Goal: Find specific page/section: Find specific page/section

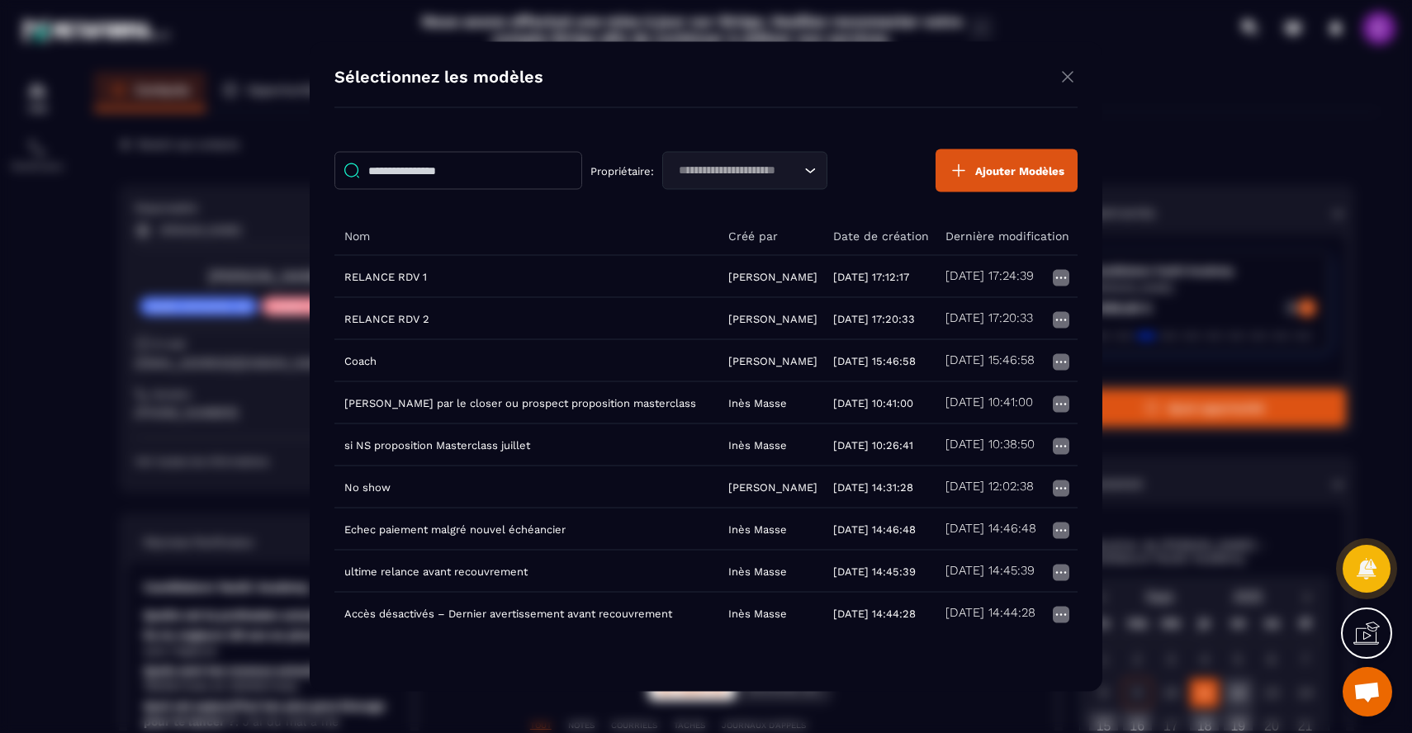
scroll to position [206, 0]
click at [277, 232] on div "Modal window" at bounding box center [706, 366] width 1412 height 733
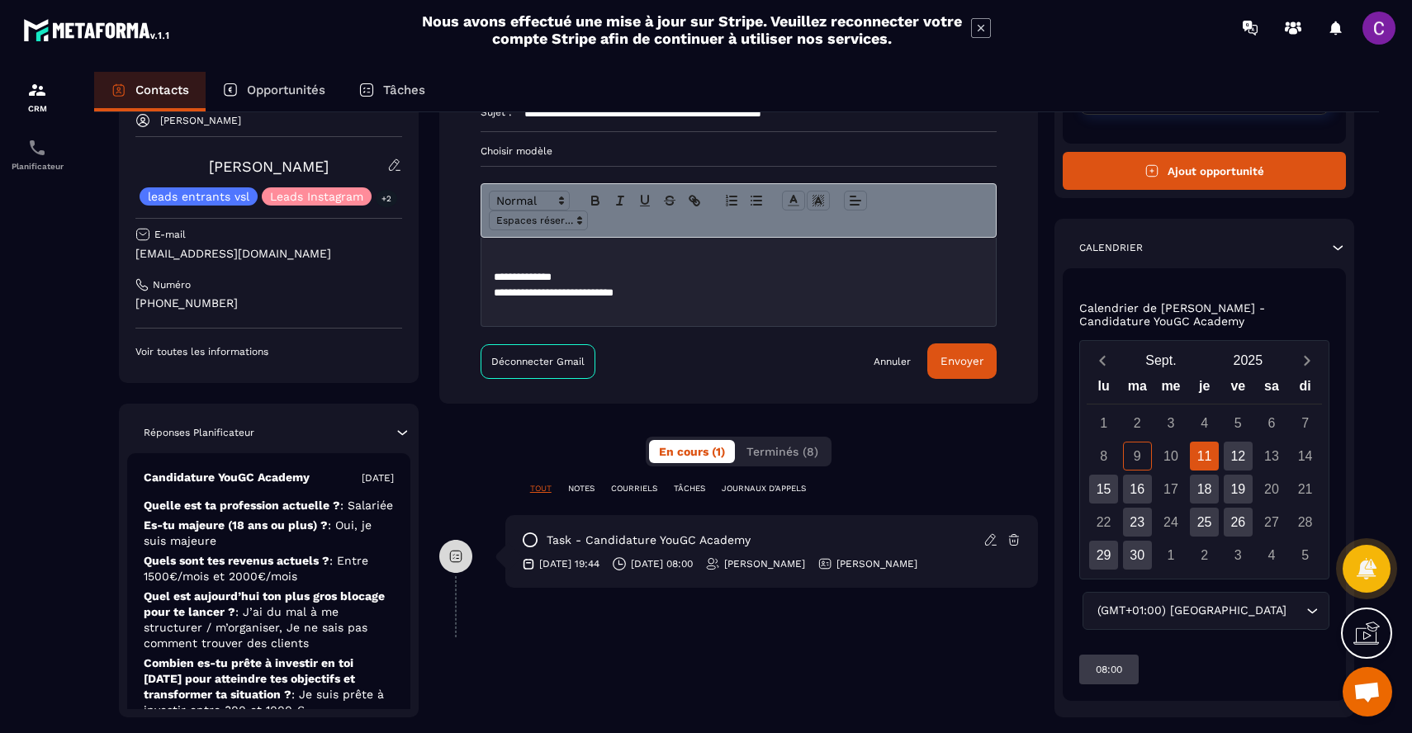
click at [1342, 245] on icon at bounding box center [1338, 247] width 17 height 17
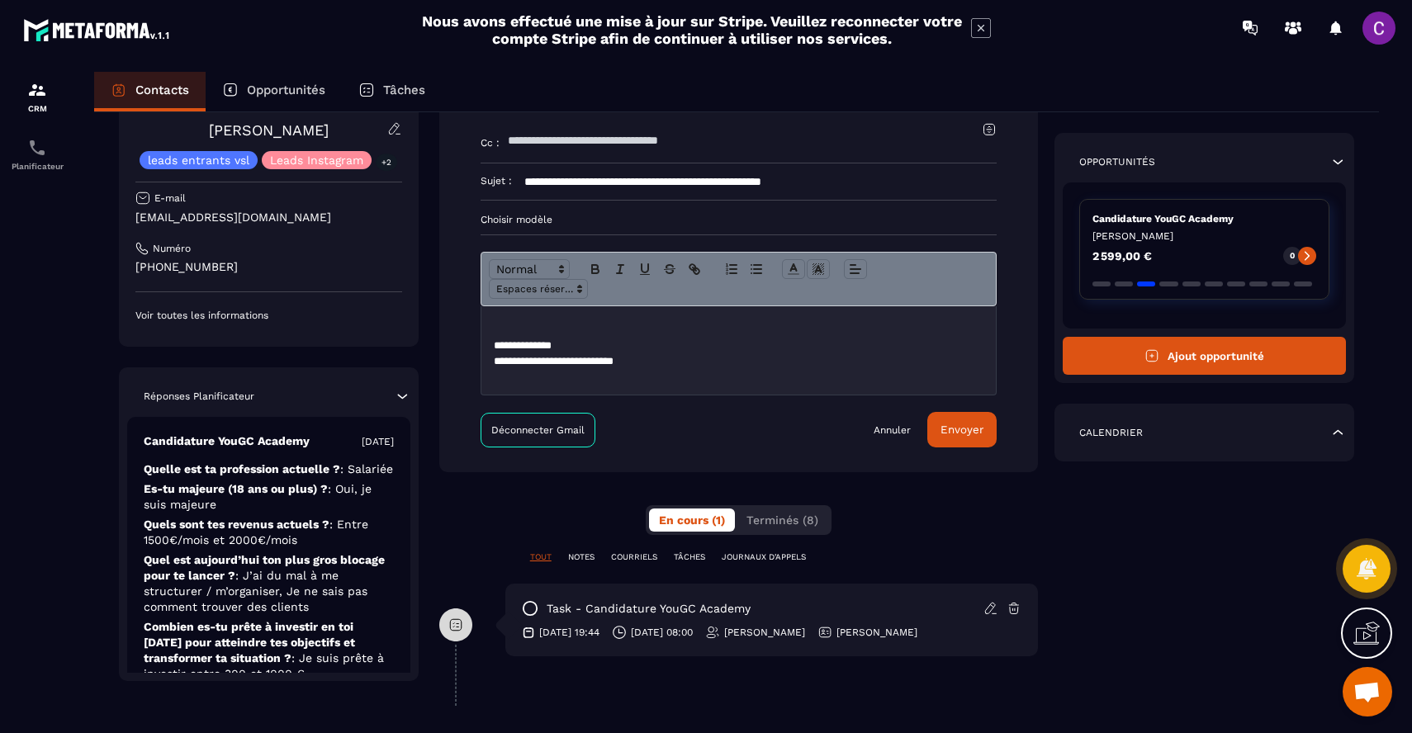
click at [1310, 257] on icon at bounding box center [1307, 256] width 12 height 12
click at [1344, 433] on icon at bounding box center [1338, 432] width 17 height 17
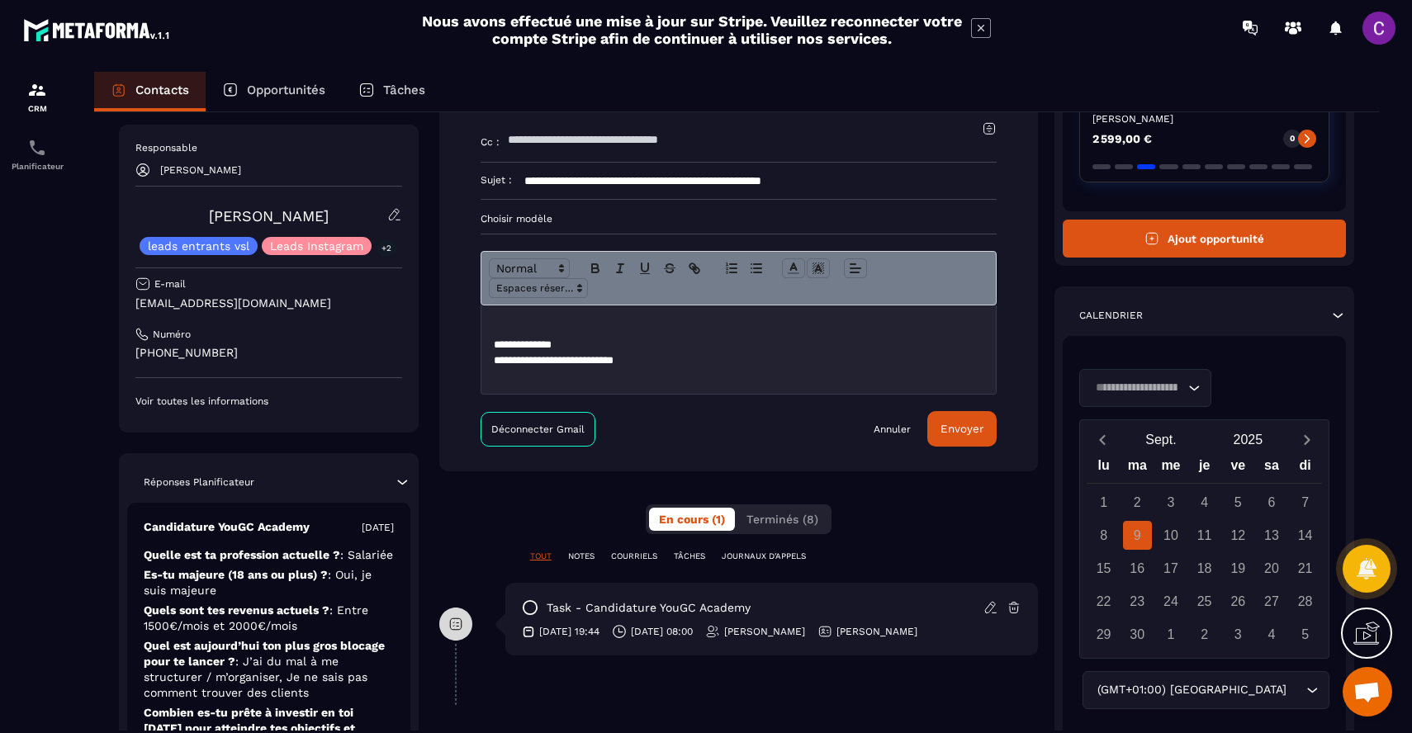
scroll to position [237, 0]
